Goal: Information Seeking & Learning: Check status

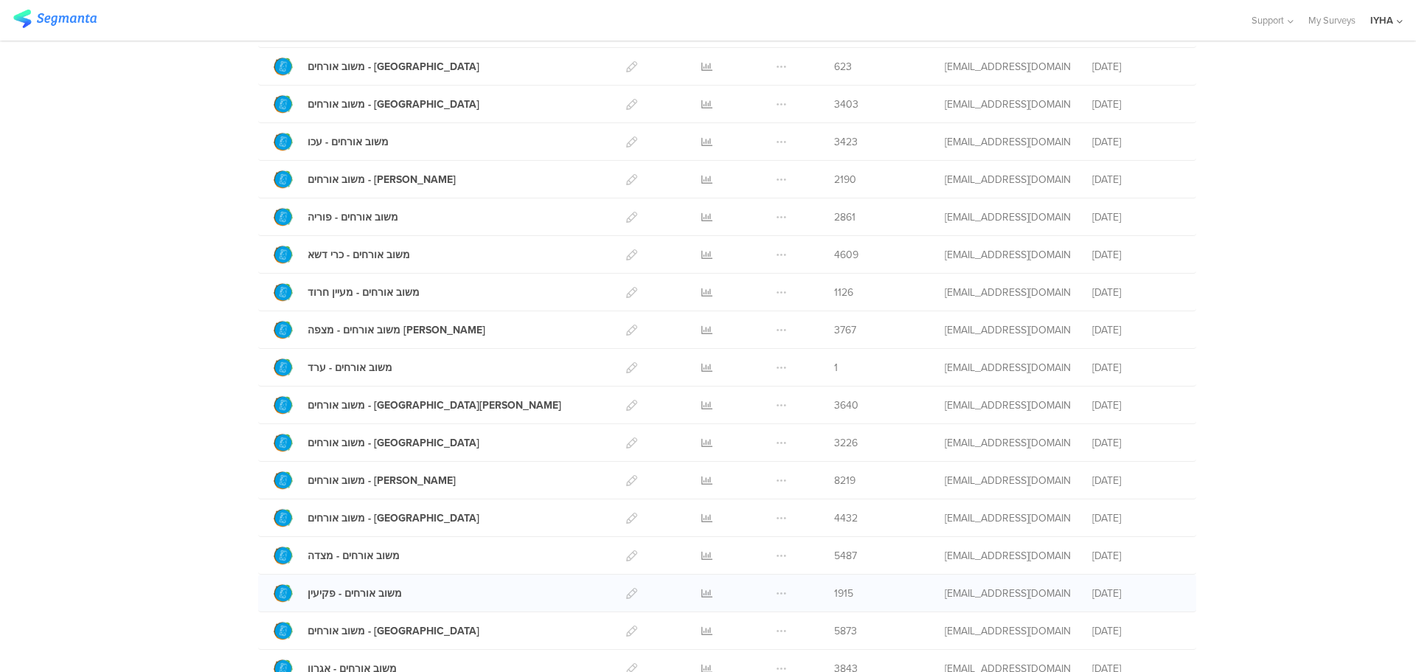
scroll to position [369, 0]
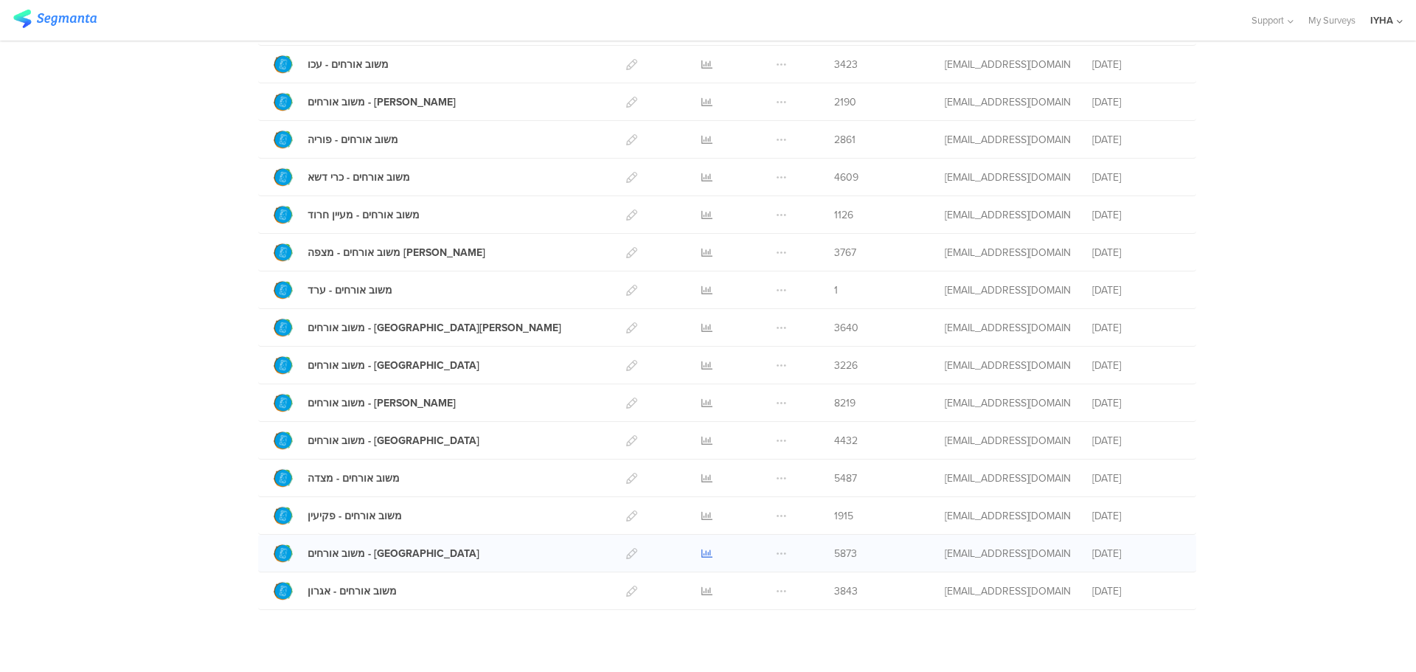
click at [701, 551] on icon at bounding box center [706, 553] width 11 height 11
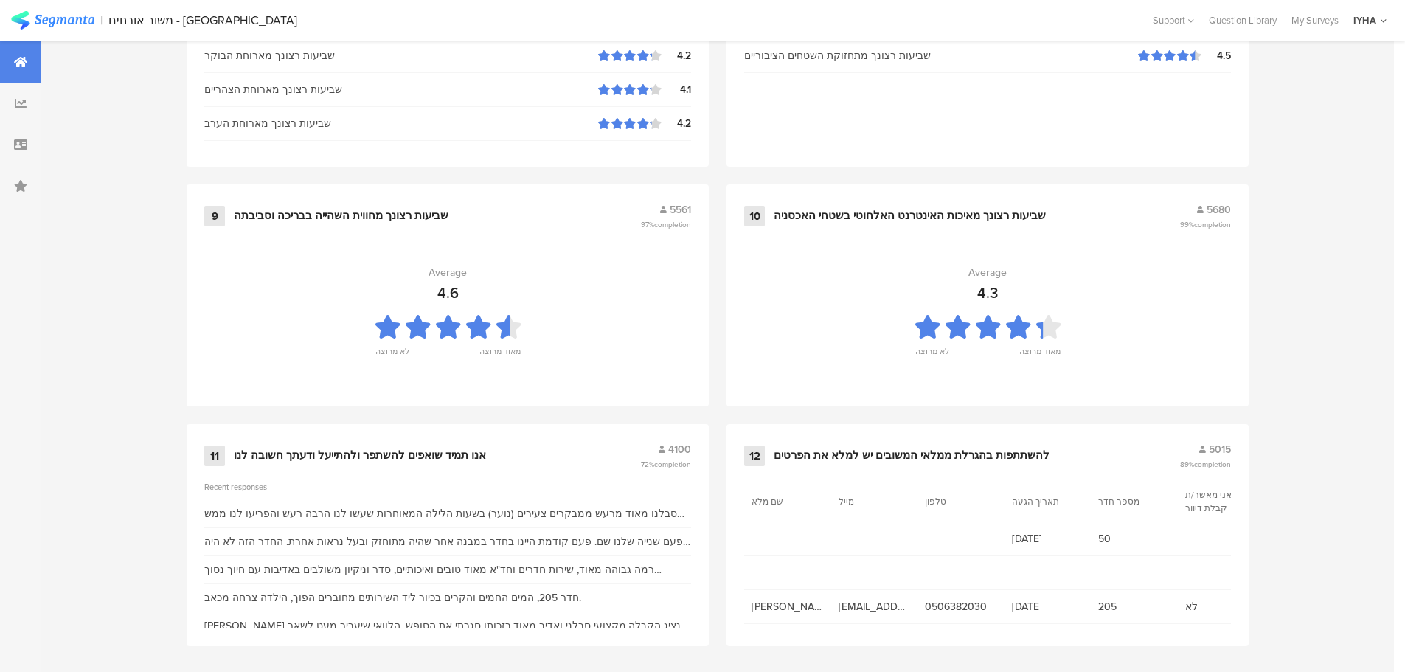
scroll to position [1491, 0]
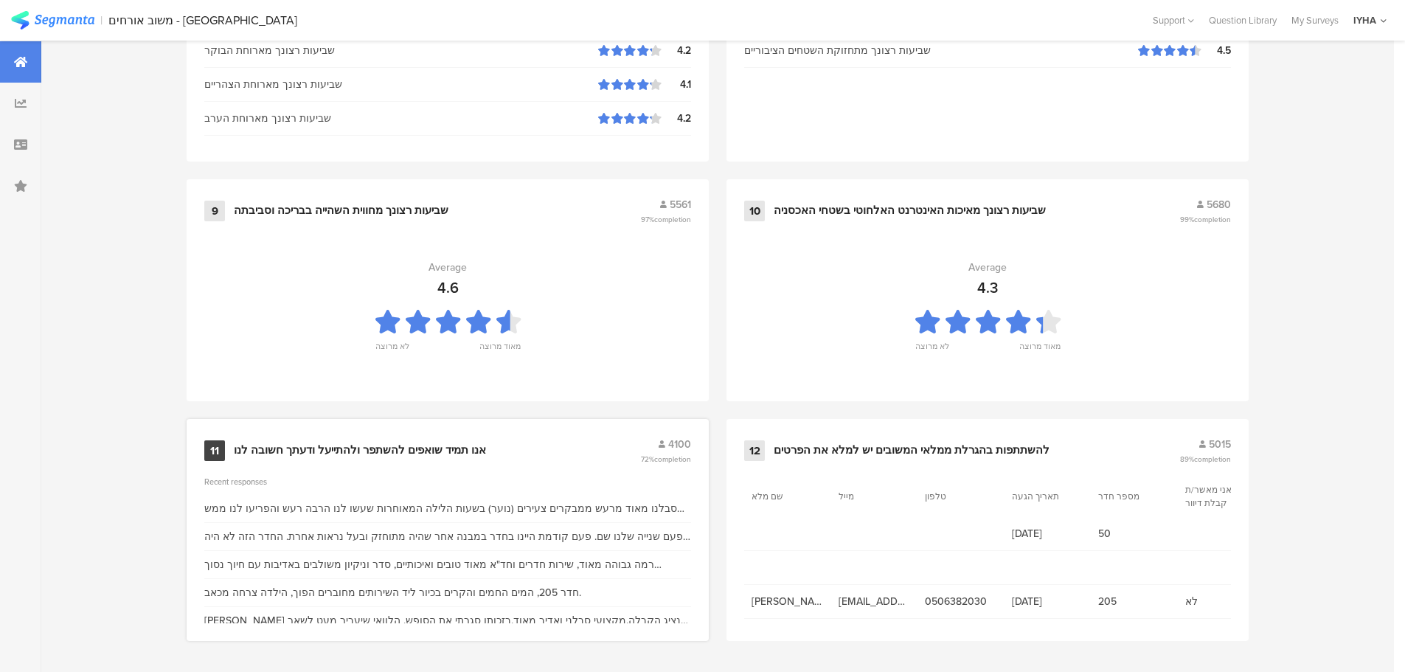
click at [423, 448] on div "אנו תמיד שואפים להשתפר ולהתייעל ודעתך חשובה לנו" at bounding box center [360, 450] width 252 height 15
